Goal: Check status: Check status

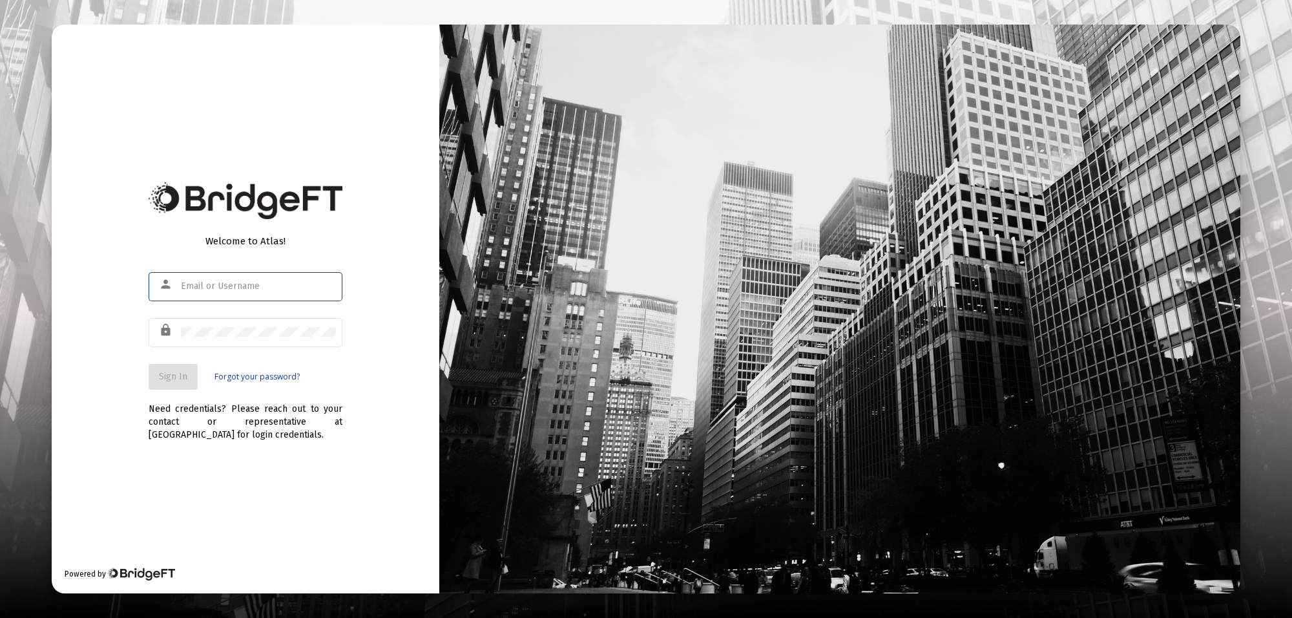
click at [246, 278] on div at bounding box center [258, 286] width 155 height 32
click at [237, 288] on input "text" at bounding box center [258, 286] width 155 height 10
type input "[PERSON_NAME][EMAIL_ADDRESS][PERSON_NAME][DOMAIN_NAME]"
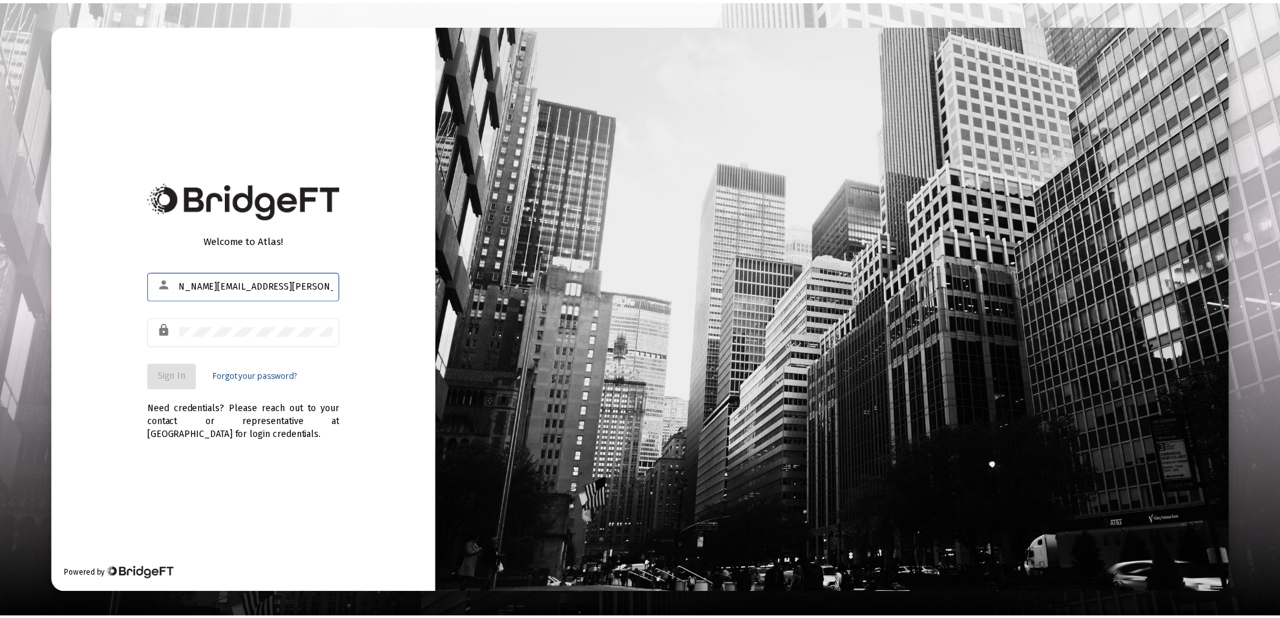
scroll to position [0, 0]
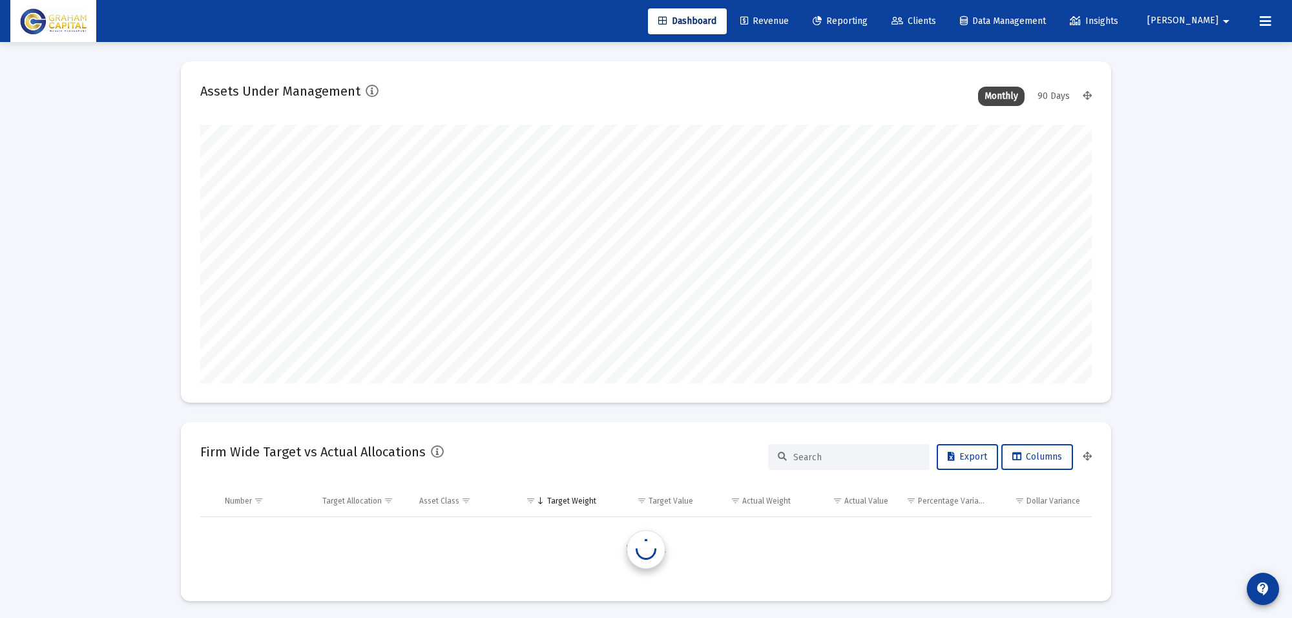
type input "[DATE]"
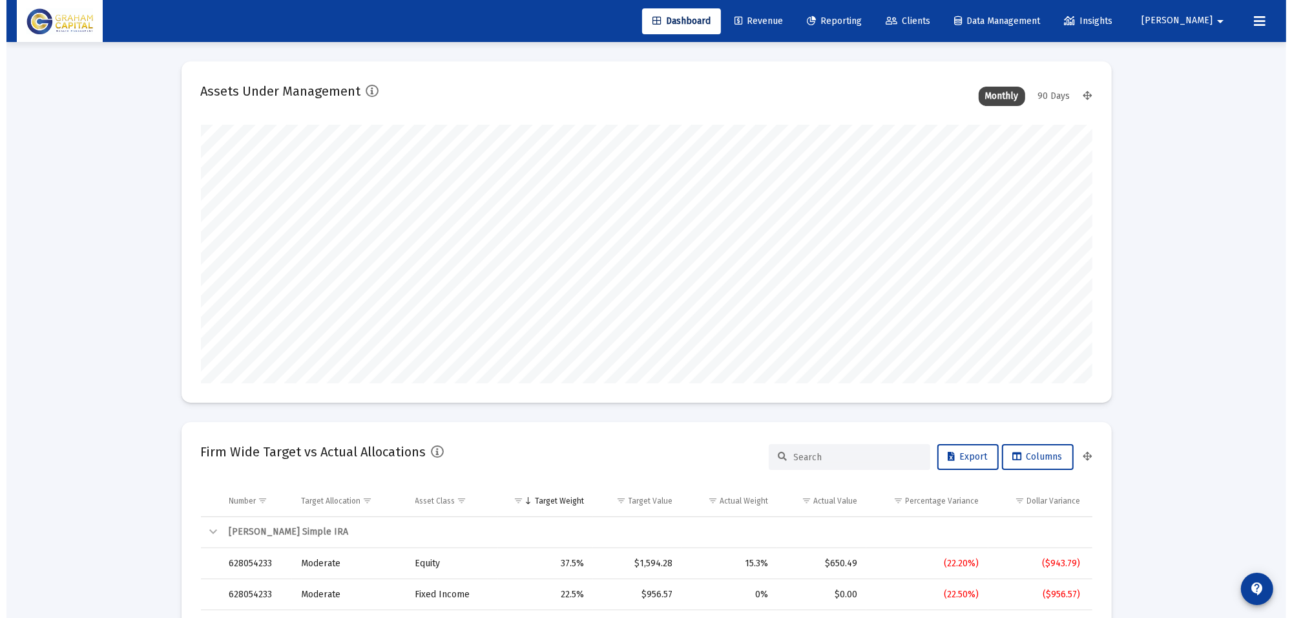
scroll to position [258, 417]
click at [776, 17] on span "Revenue" at bounding box center [752, 21] width 48 height 11
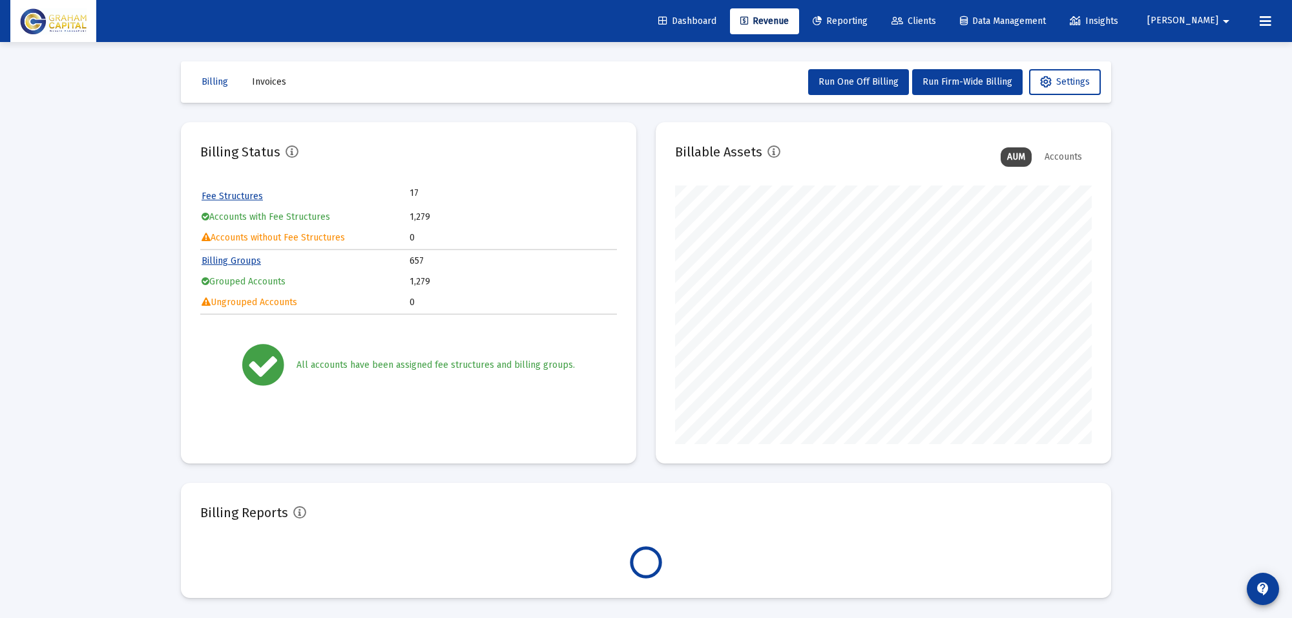
scroll to position [258, 417]
click at [868, 17] on span "Reporting" at bounding box center [840, 21] width 55 height 11
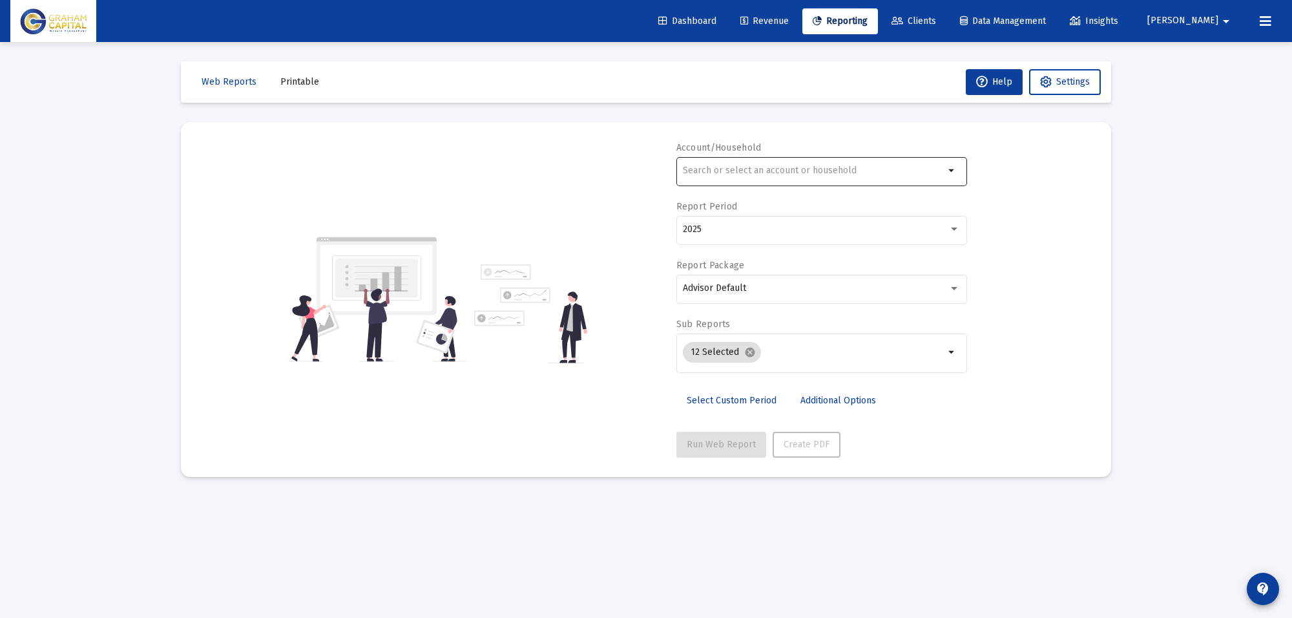
click at [723, 173] on input "text" at bounding box center [814, 170] width 262 height 10
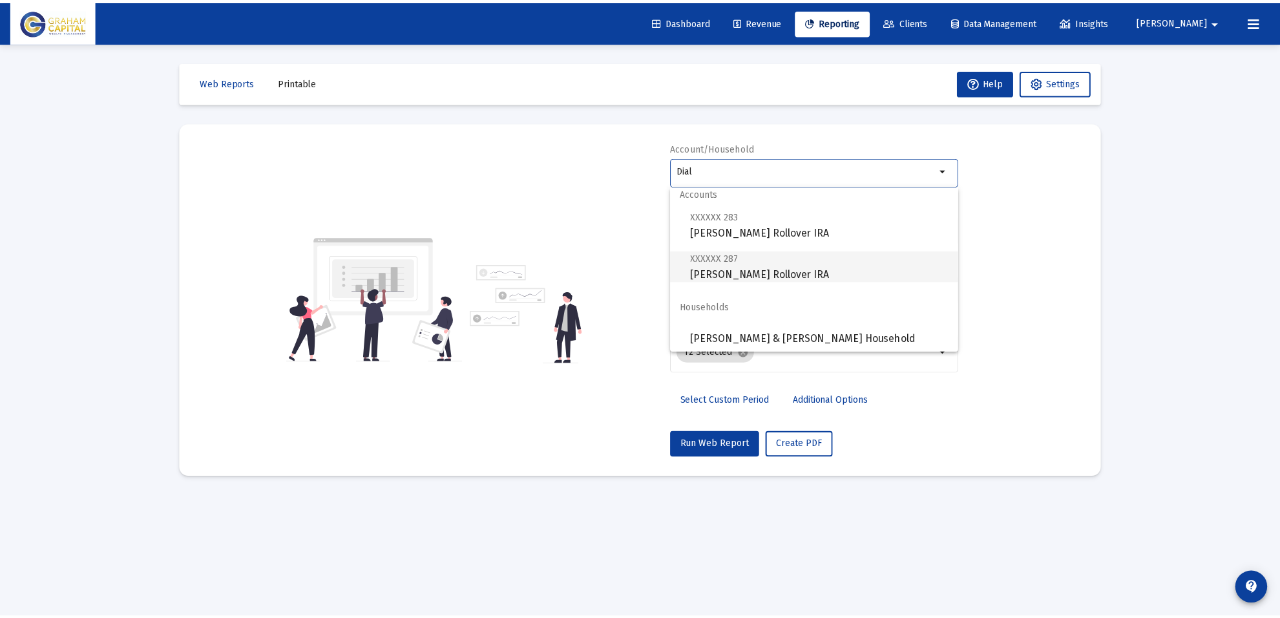
scroll to position [10, 0]
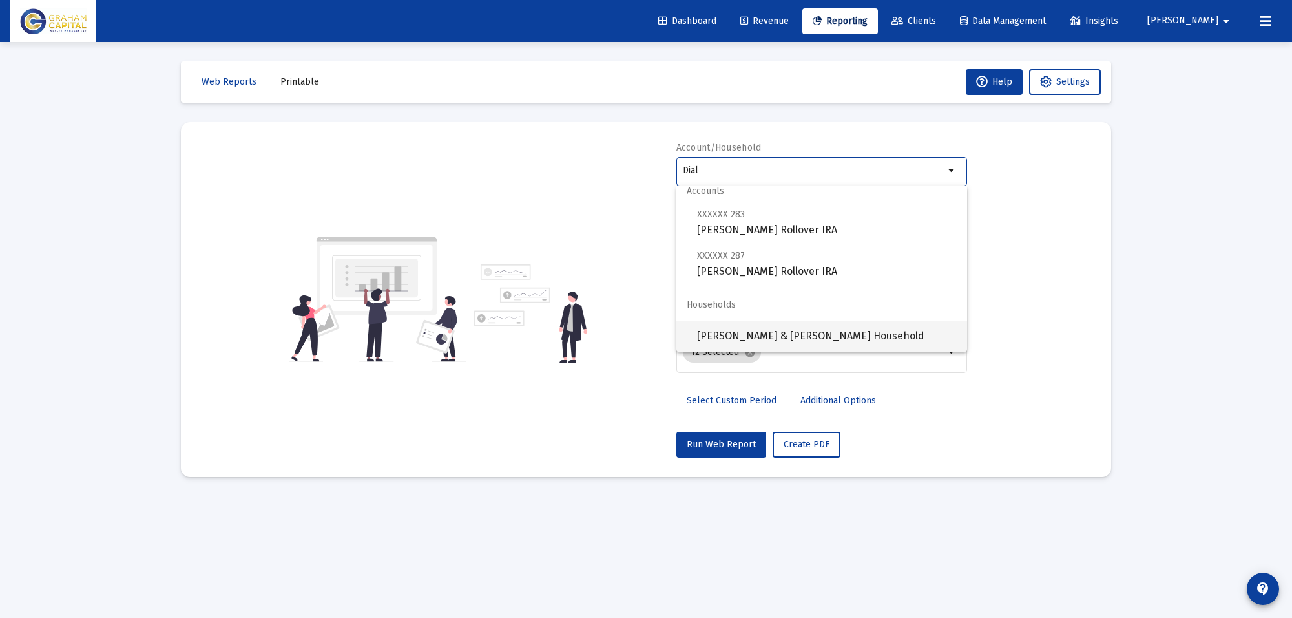
click at [714, 326] on span "[PERSON_NAME] & [PERSON_NAME] Household" at bounding box center [827, 335] width 260 height 31
type input "[PERSON_NAME] & [PERSON_NAME] Household"
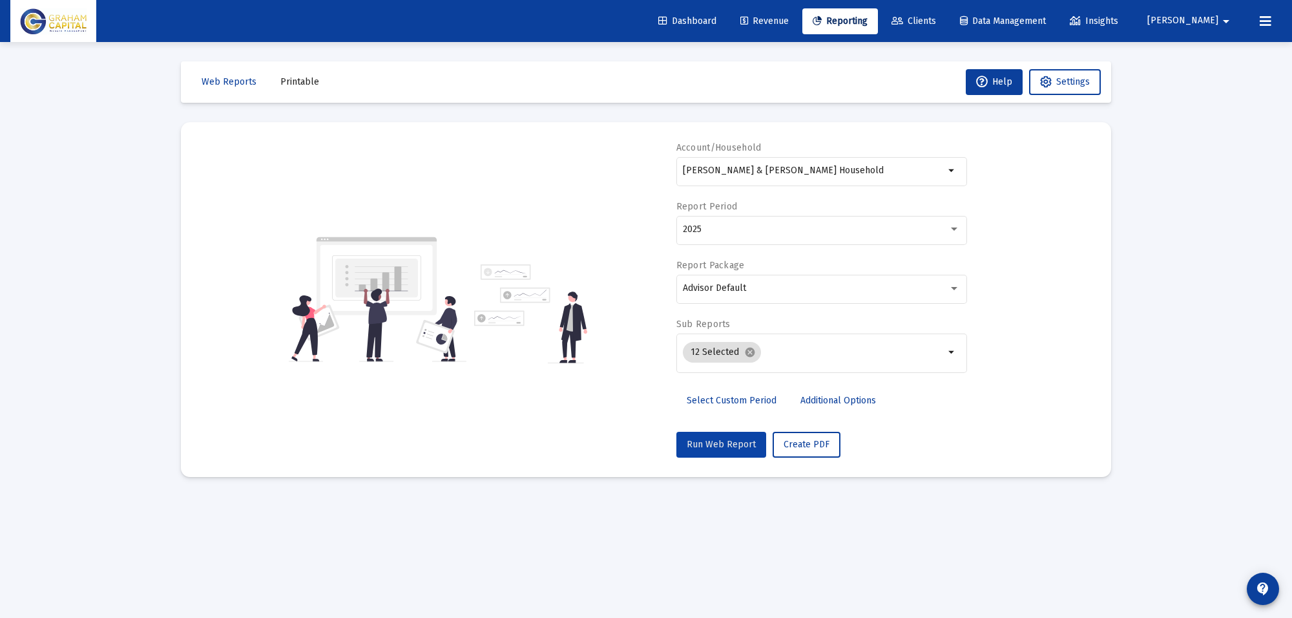
click at [731, 447] on span "Run Web Report" at bounding box center [721, 444] width 69 height 11
select select "View all"
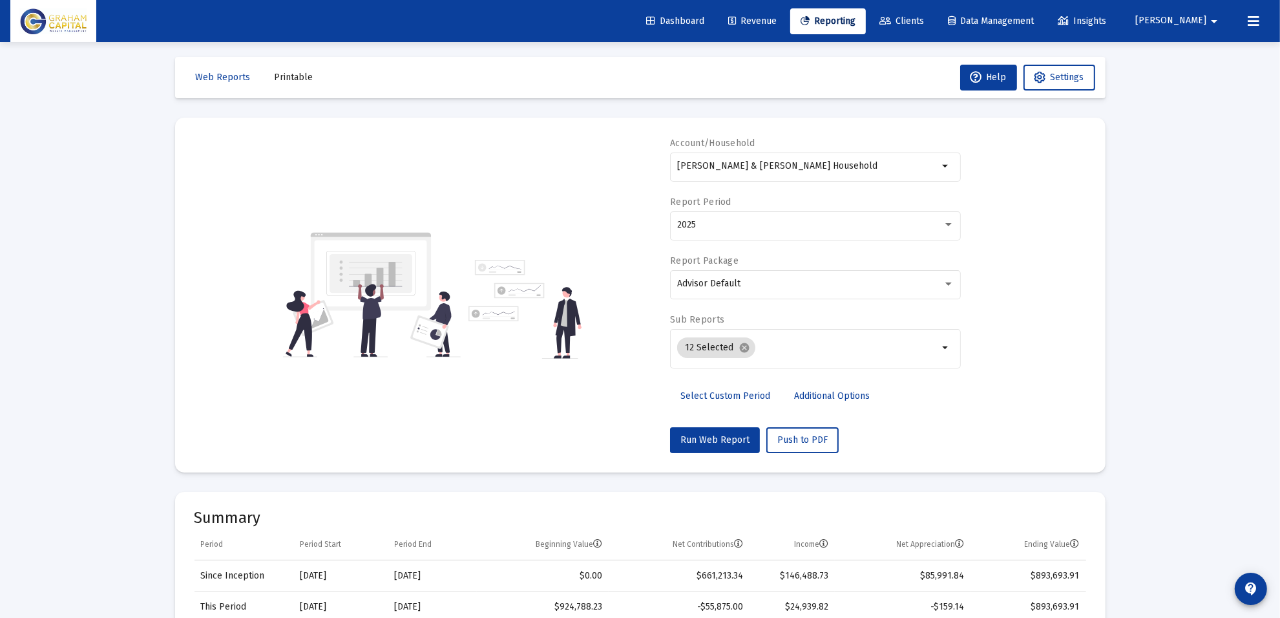
scroll to position [0, 0]
